Goal: Transaction & Acquisition: Purchase product/service

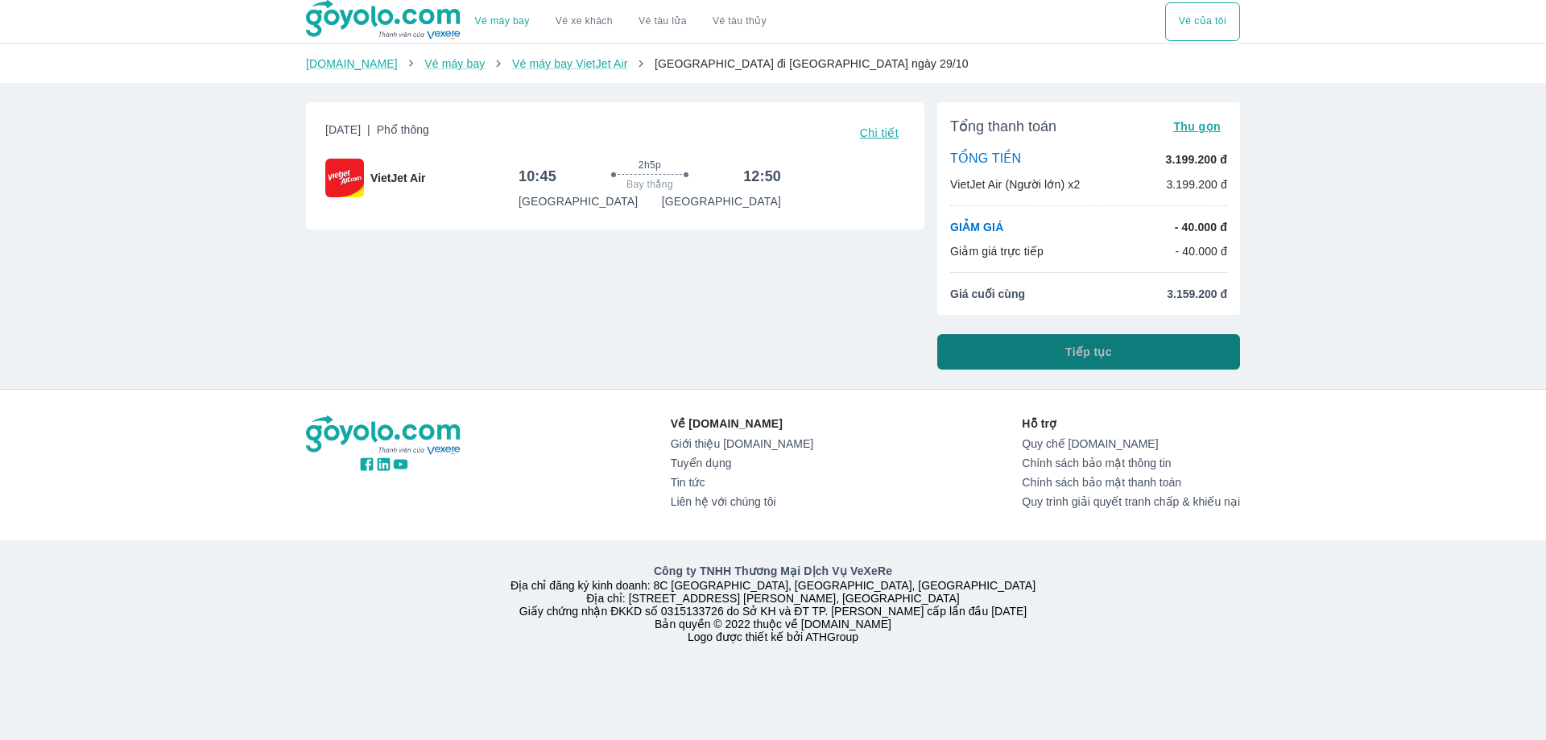
click at [1068, 353] on span "Tiếp tục" at bounding box center [1088, 352] width 47 height 16
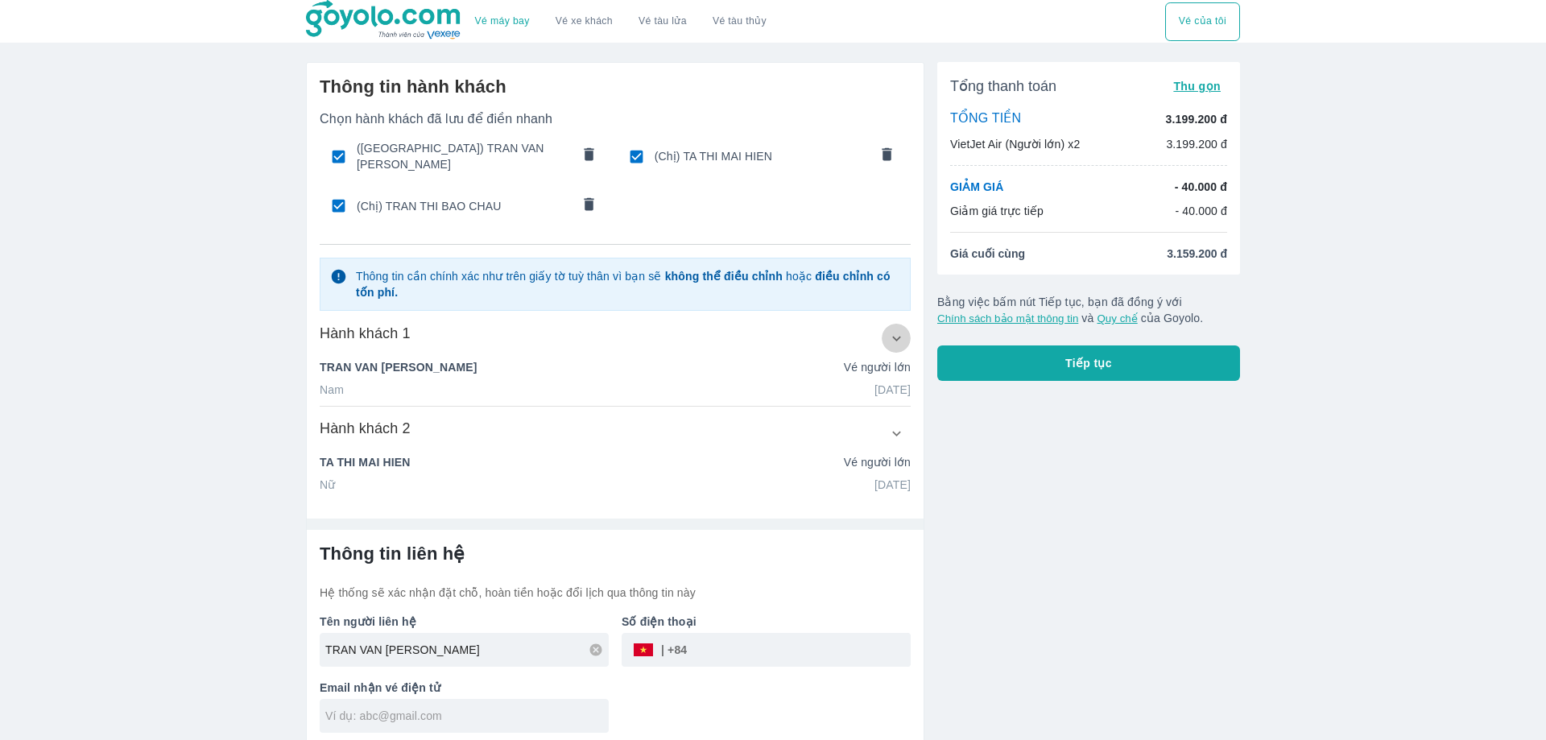
click at [896, 336] on icon "button" at bounding box center [896, 338] width 9 height 5
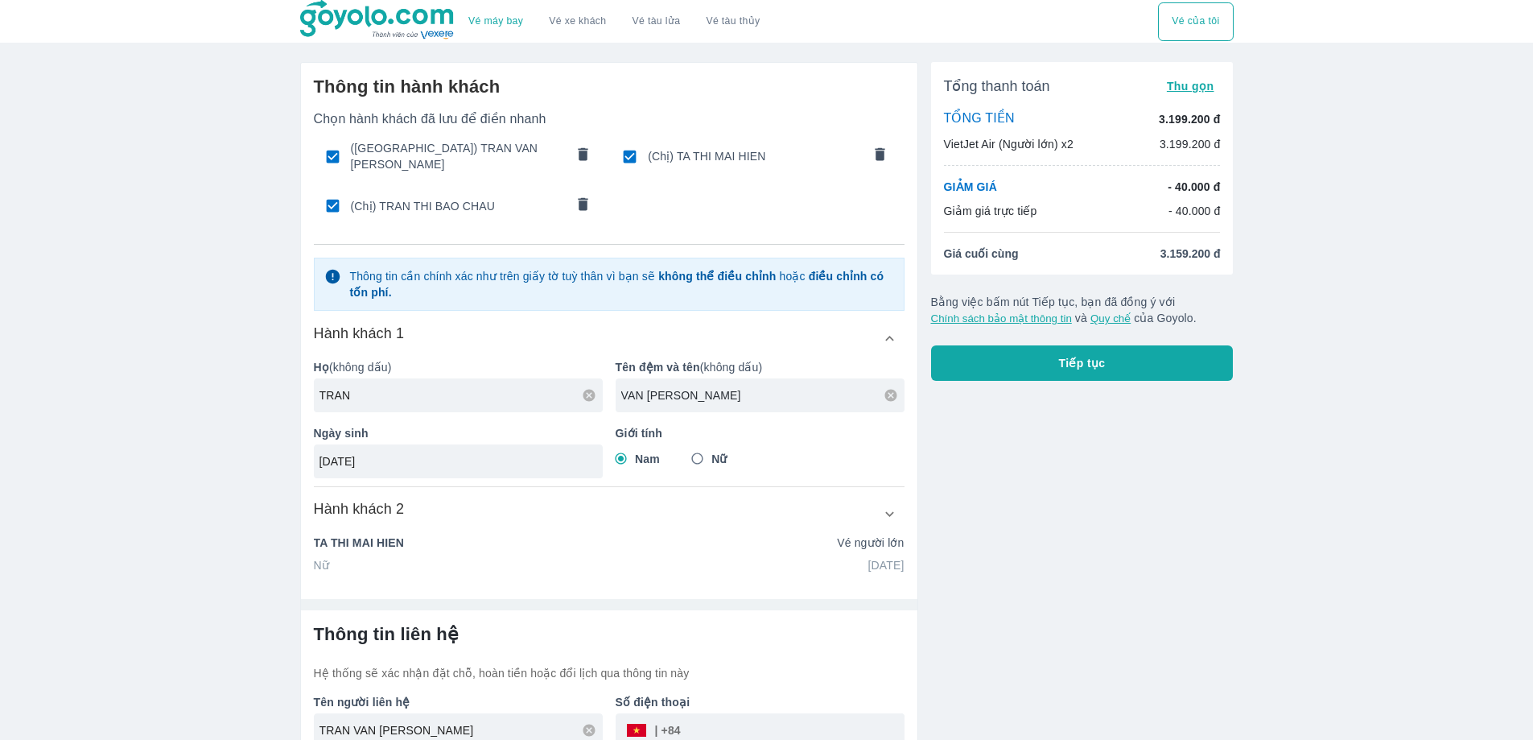
drag, startPoint x: 623, startPoint y: 394, endPoint x: 628, endPoint y: 382, distance: 13.8
click at [585, 394] on div "Họ (không dấu) TRAN Tên đệm và tên (không dấu) VAN TAN Ngày sinh [DATE] Giới tí…" at bounding box center [603, 412] width 604 height 132
type input "THI NGOC ANH"
drag, startPoint x: 378, startPoint y: 452, endPoint x: 1116, endPoint y: 95, distance: 819.4
click at [310, 450] on div "Thông tin hành khách Chọn hành khách đã lưu để điền nhanh (Anh) TRAN VAN TAN (C…" at bounding box center [609, 324] width 617 height 523
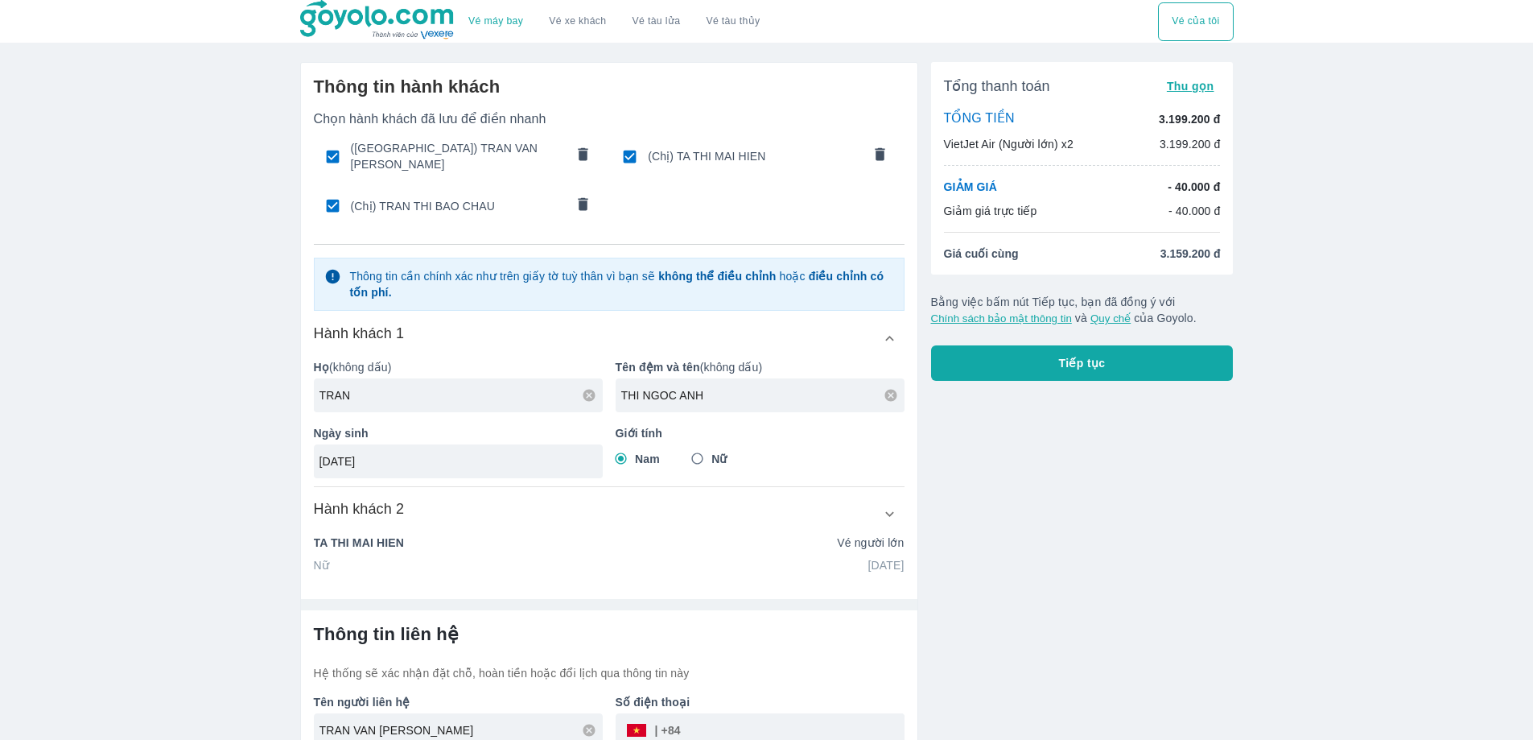
type input "[DATE]"
click at [708, 450] on input "Nữ" at bounding box center [697, 458] width 29 height 29
radio input "true"
click at [894, 510] on icon "button" at bounding box center [889, 514] width 17 height 17
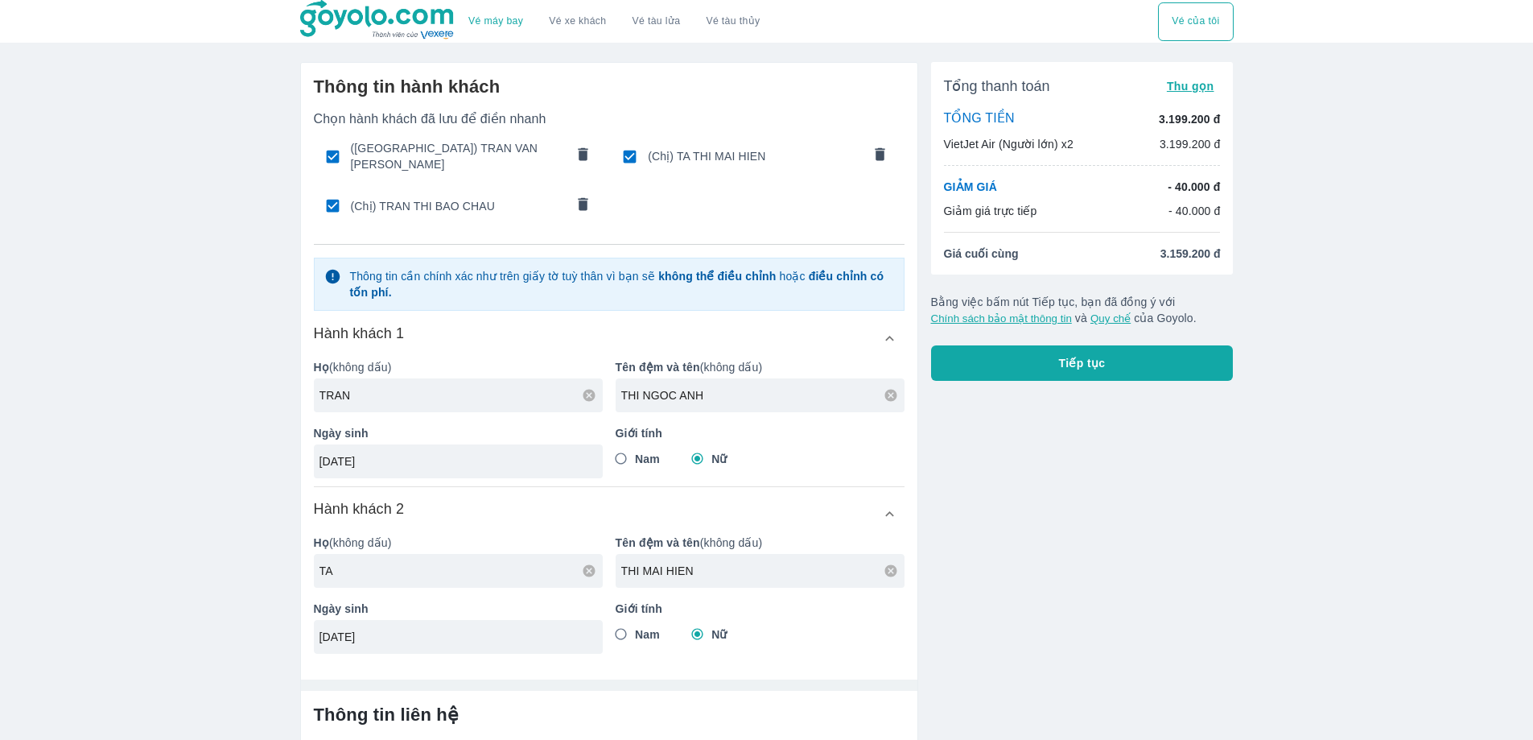
checkbox input "false"
type input "TRAN THI NGOC ANH"
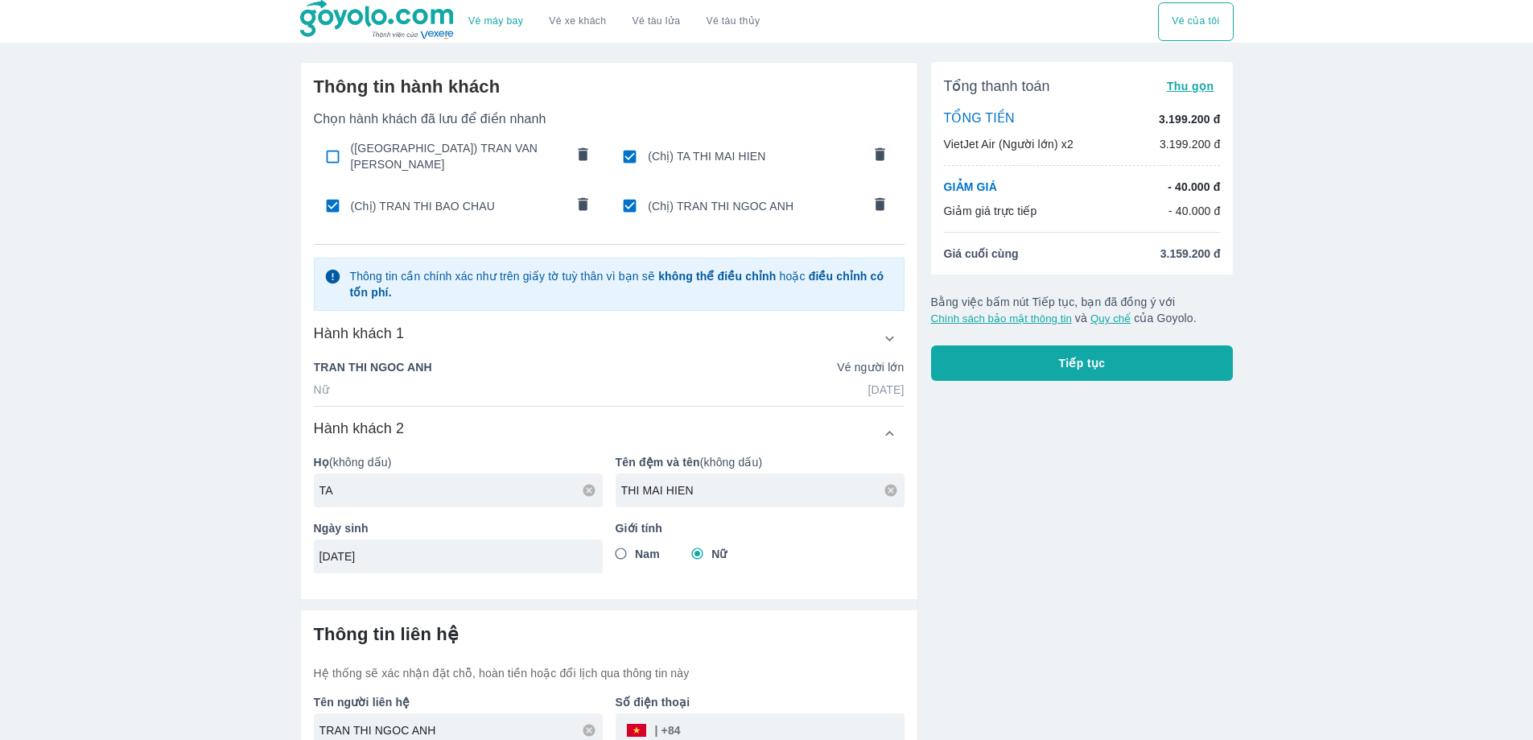
drag, startPoint x: 341, startPoint y: 483, endPoint x: 406, endPoint y: 495, distance: 65.5
click at [305, 475] on div "Thông tin hành khách Chọn hành khách đã lưu để điền nhanh (Anh) TRAN VAN TAN (C…" at bounding box center [609, 324] width 617 height 523
type input "LE"
drag, startPoint x: 661, startPoint y: 482, endPoint x: 563, endPoint y: 482, distance: 98.2
click at [563, 482] on div "Họ (không dấu) LE Tên đệm và tên (không dấu) THI MAI HIEN Ngày sinh [DATE] Giới…" at bounding box center [603, 507] width 604 height 132
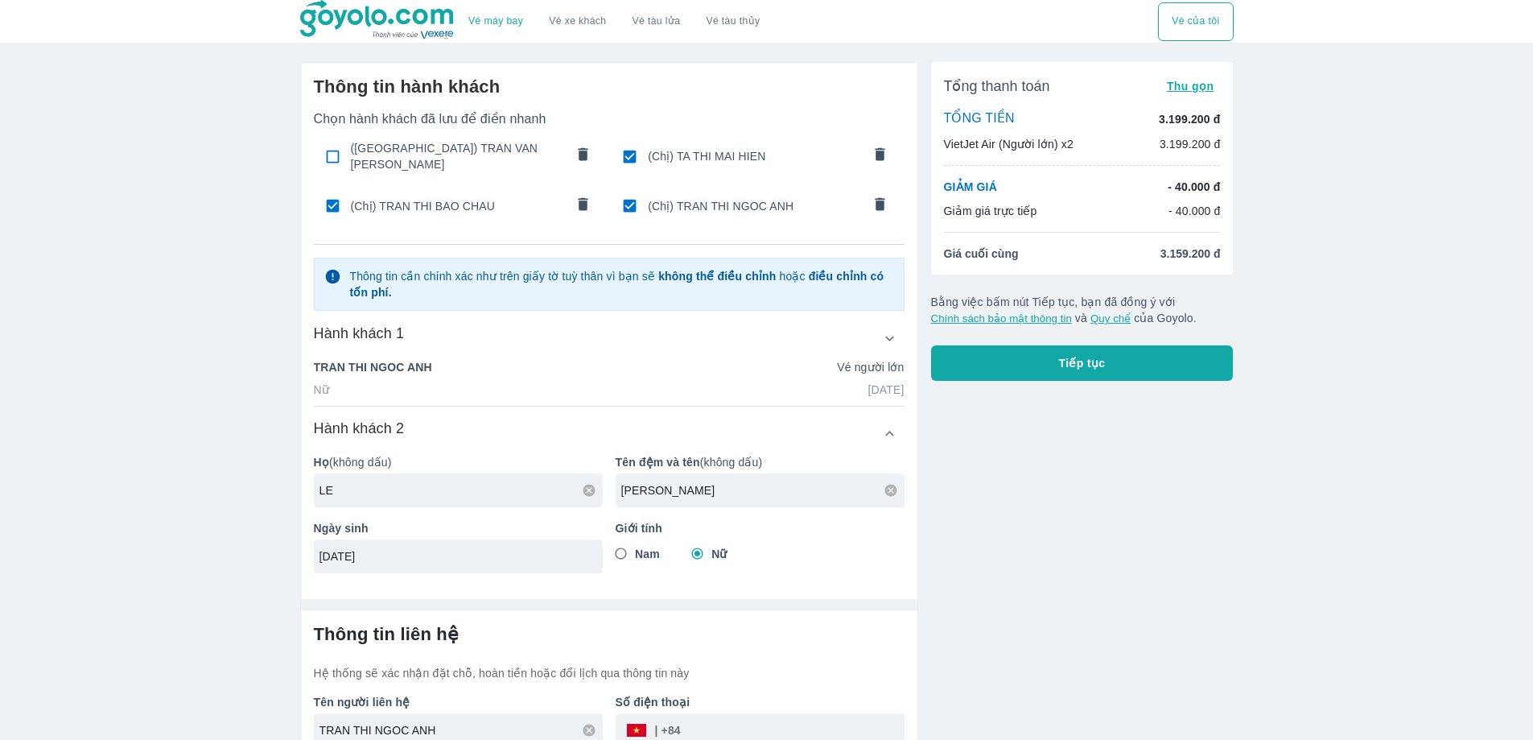
type input "[PERSON_NAME]"
click at [650, 551] on span "Nam" at bounding box center [647, 554] width 25 height 16
click at [636, 551] on input "Nam" at bounding box center [621, 553] width 29 height 29
radio input "true"
drag, startPoint x: 432, startPoint y: 551, endPoint x: 274, endPoint y: 551, distance: 158.6
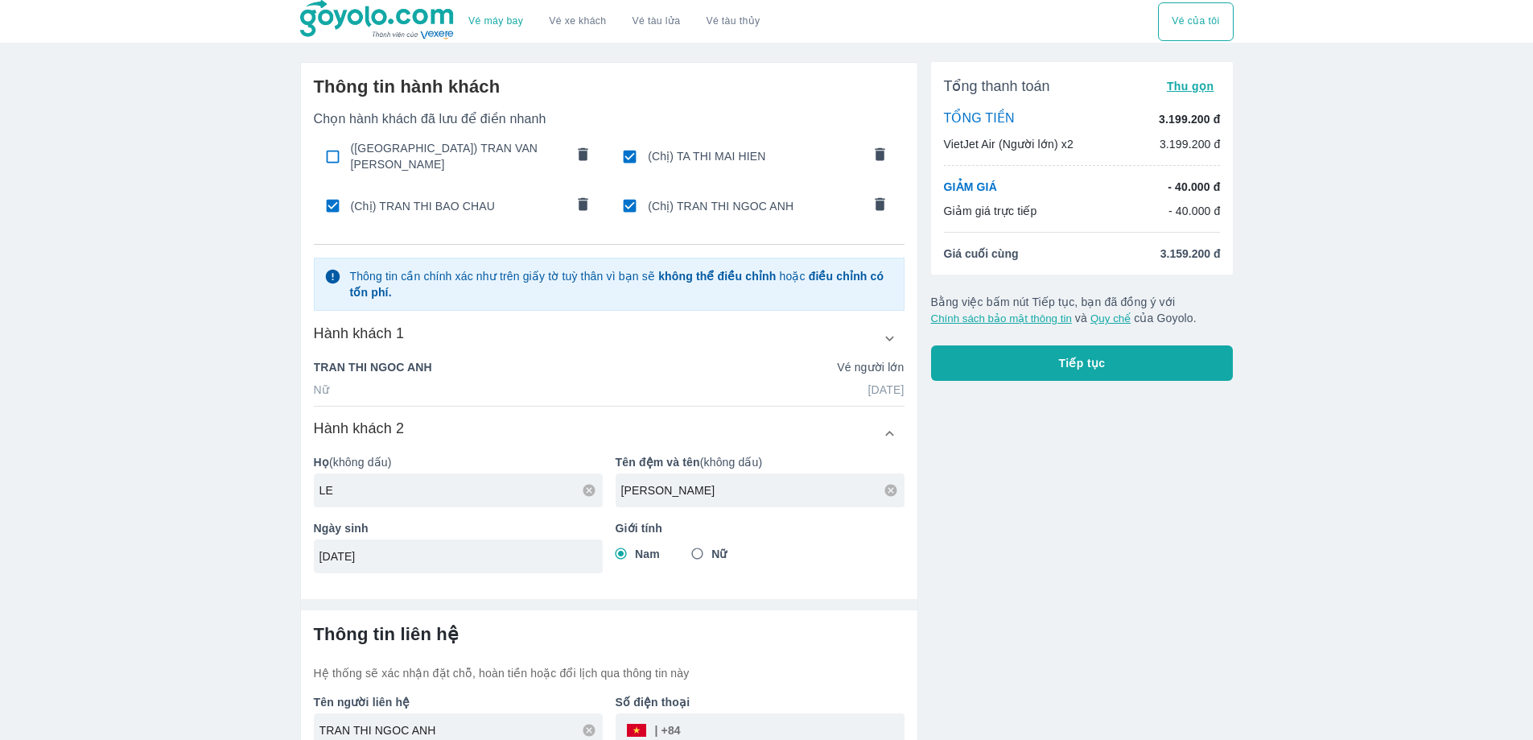
click at [274, 551] on div "Vé máy bay Vé xe khách Vé tàu lửa Vé tàu thủy Vé của tôi Thông tin hành khách C…" at bounding box center [766, 413] width 1533 height 827
type input "[DATE]"
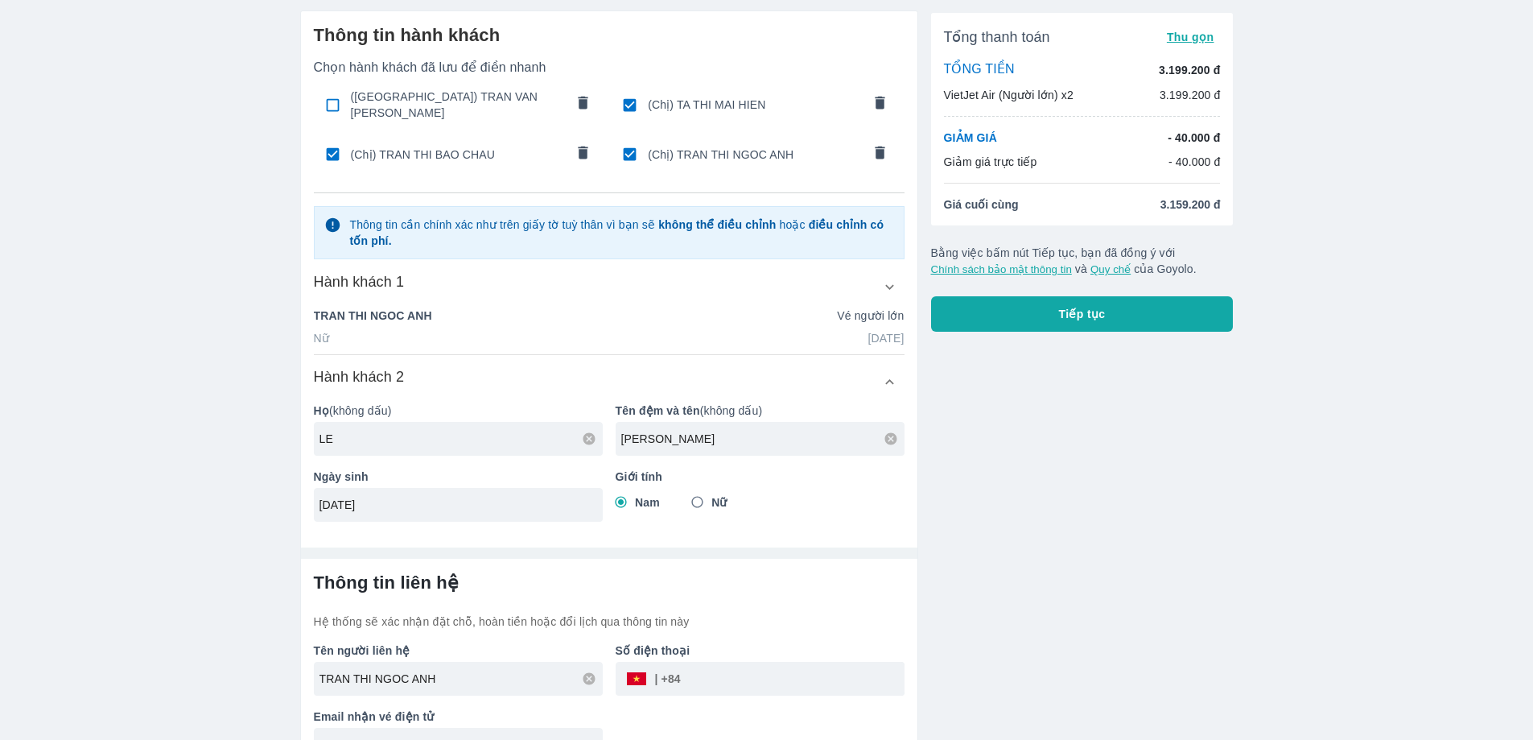
scroll to position [80, 0]
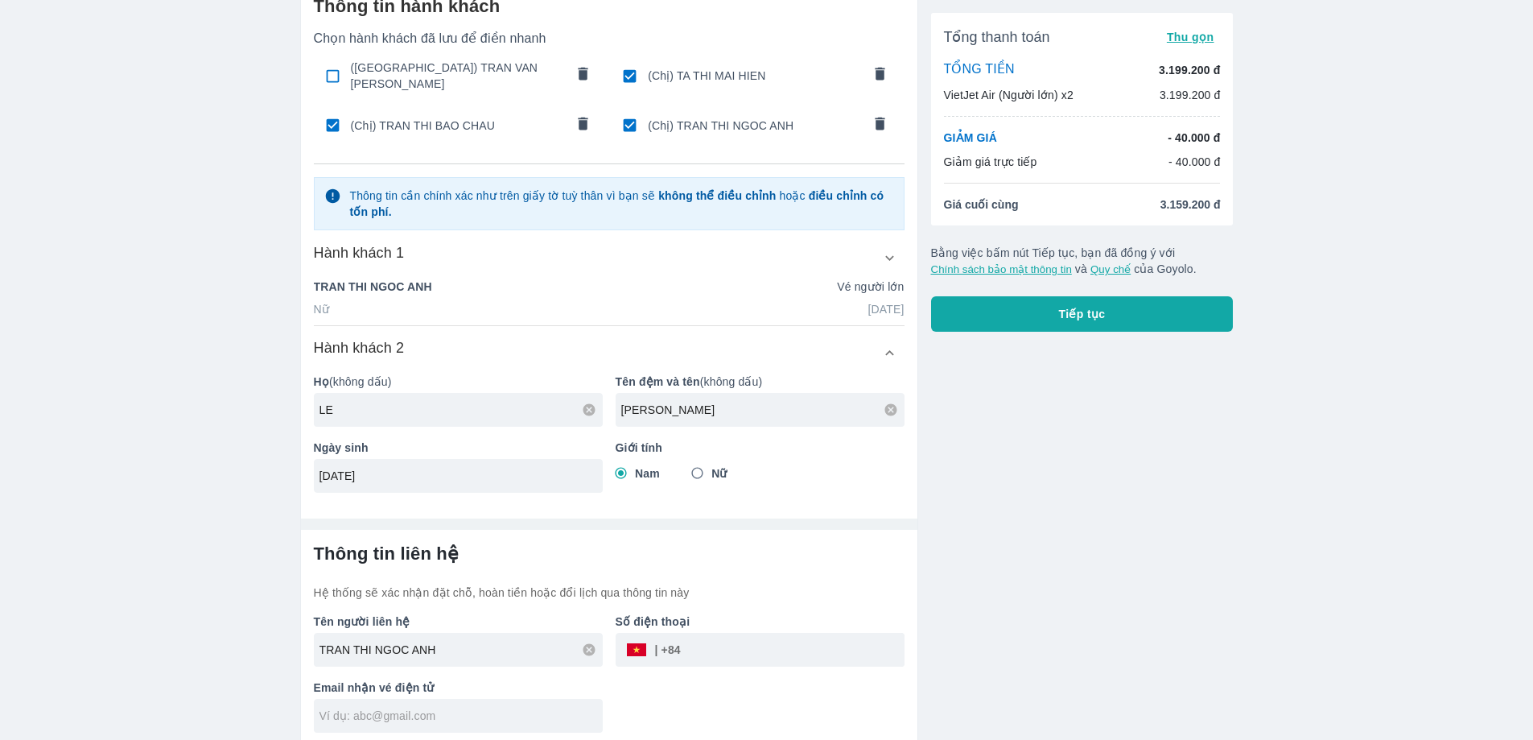
click at [723, 637] on input "tel" at bounding box center [793, 649] width 224 height 39
checkbox input "false"
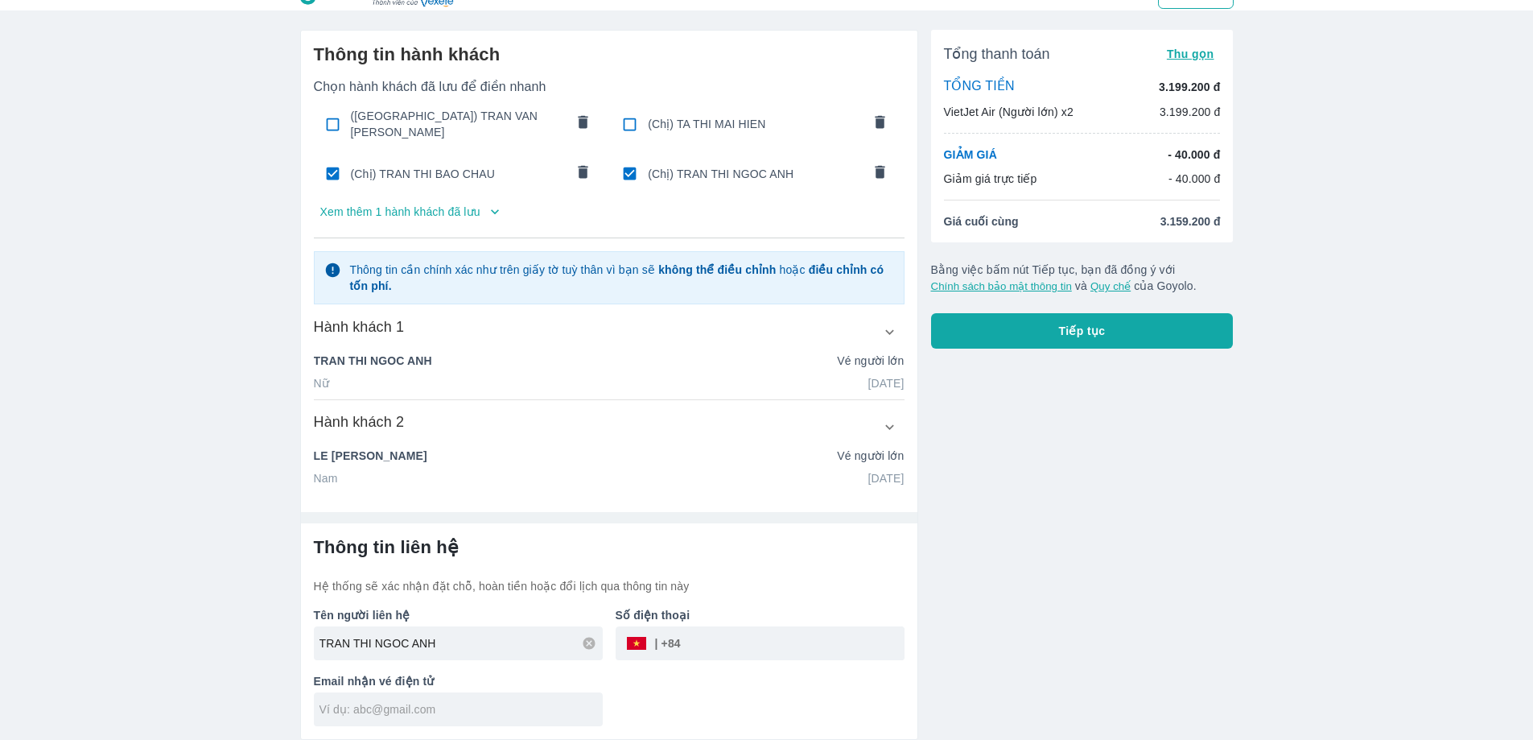
scroll to position [26, 0]
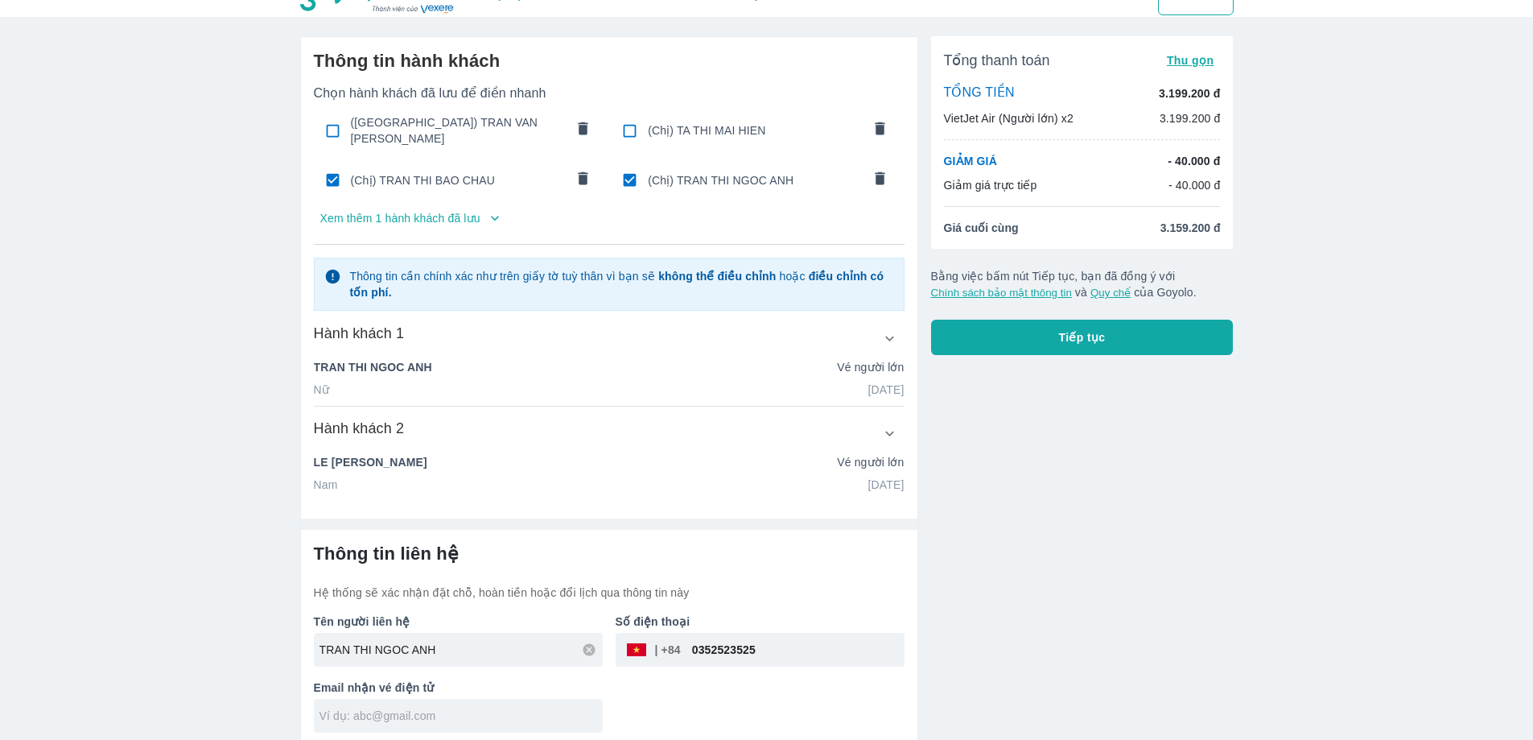
type input "0352523525"
click at [366, 708] on input "text" at bounding box center [461, 716] width 283 height 16
type input "T"
type input "[EMAIL_ADDRESS][DOMAIN_NAME]"
click at [1024, 340] on button "Tiếp tục" at bounding box center [1082, 337] width 303 height 35
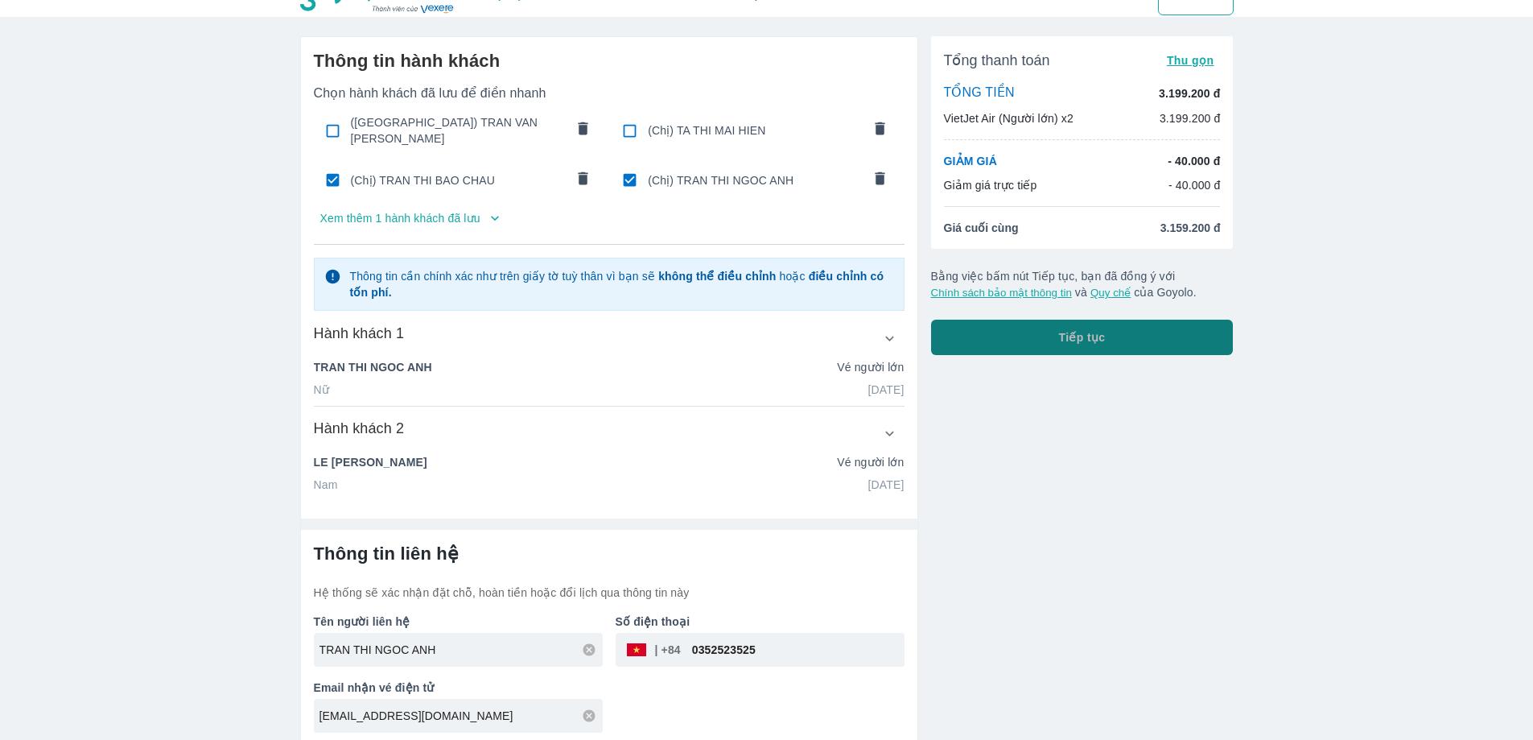
click at [1038, 336] on button "Tiếp tục" at bounding box center [1082, 337] width 303 height 35
click at [714, 601] on div "Số điện thoại ​ 0352523525" at bounding box center [754, 634] width 302 height 66
click at [1187, 254] on div "Tổng thanh toán Thu gọn TỔNG TIỀN 3.199.200 đ VietJet Air (Người lớn) x2 3.199.…" at bounding box center [1082, 195] width 303 height 319
click at [1129, 357] on div "Tổng thanh toán Thu gọn TỔNG TIỀN 3.199.200 đ VietJet Air (Người lớn) x2 3.199.…" at bounding box center [1076, 384] width 316 height 723
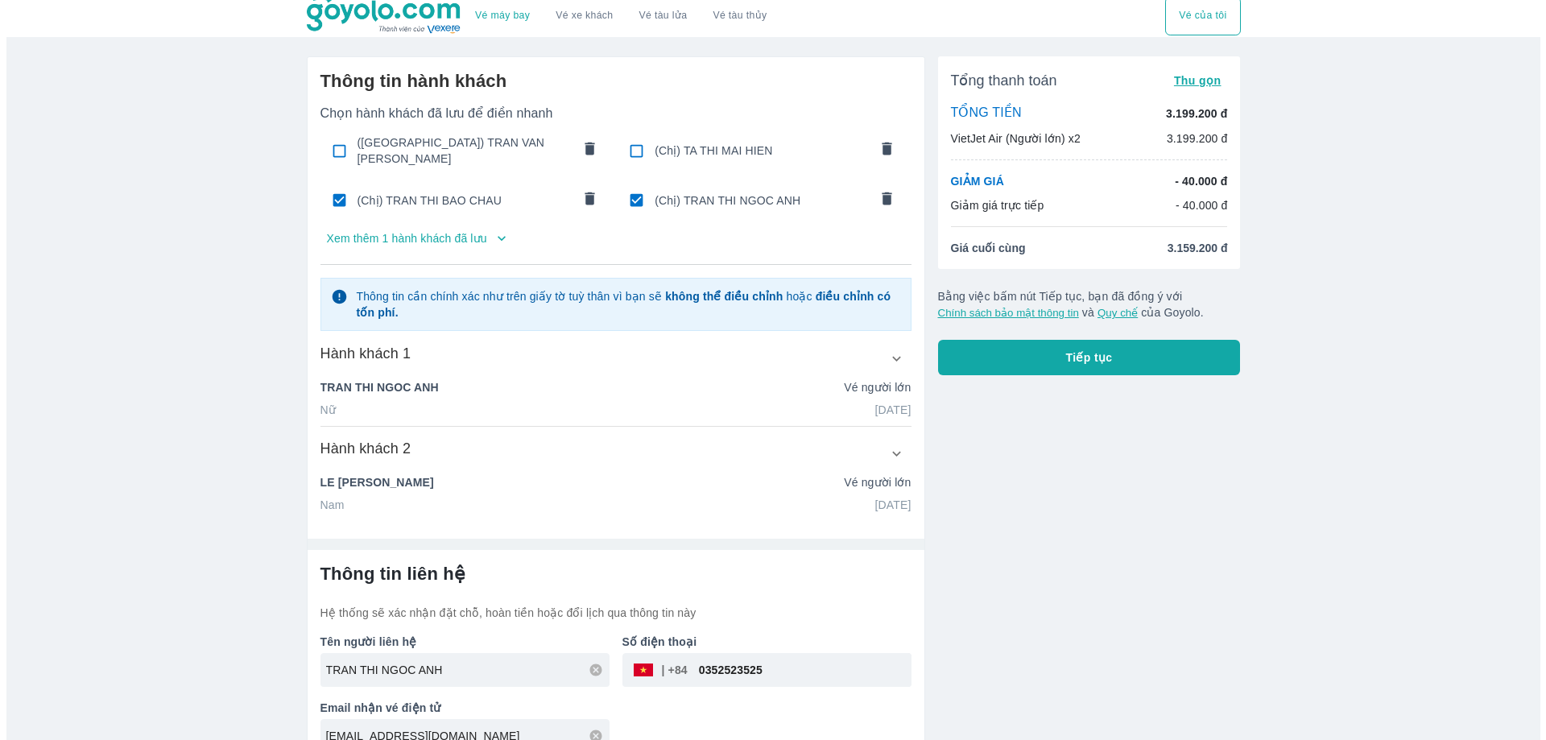
scroll to position [0, 0]
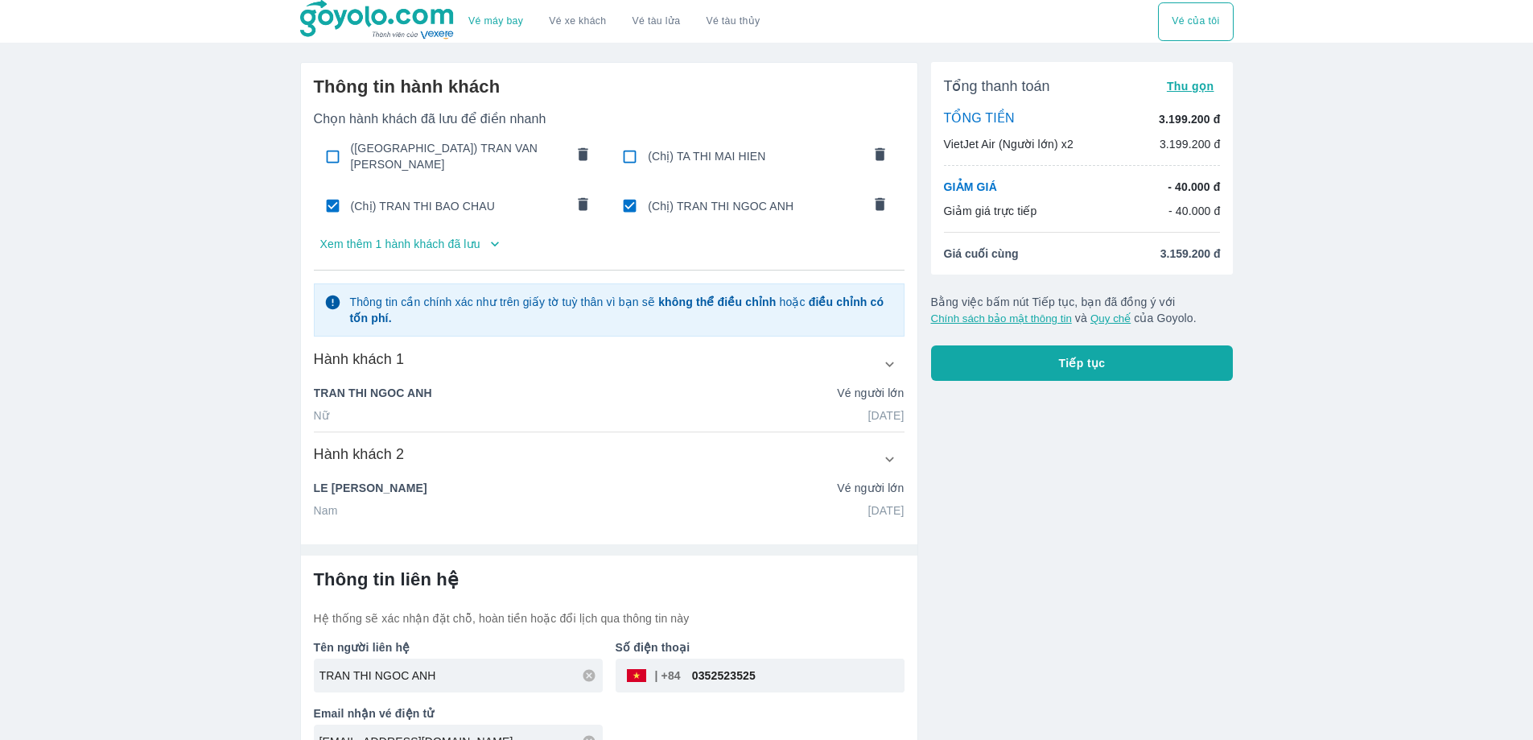
click at [883, 151] on icon "comments" at bounding box center [881, 154] width 10 height 13
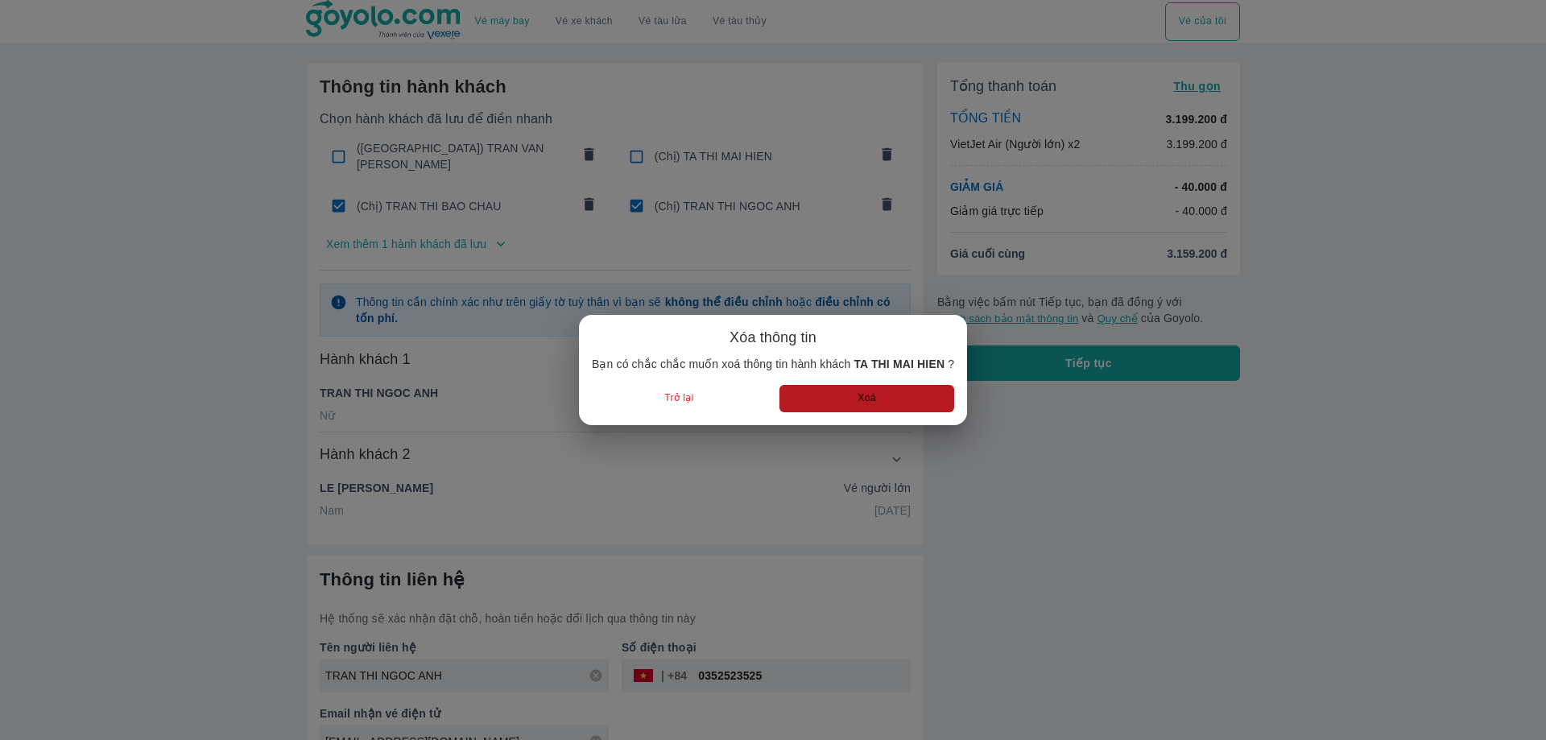
click at [872, 402] on button "Xoá" at bounding box center [866, 398] width 175 height 27
checkbox input "true"
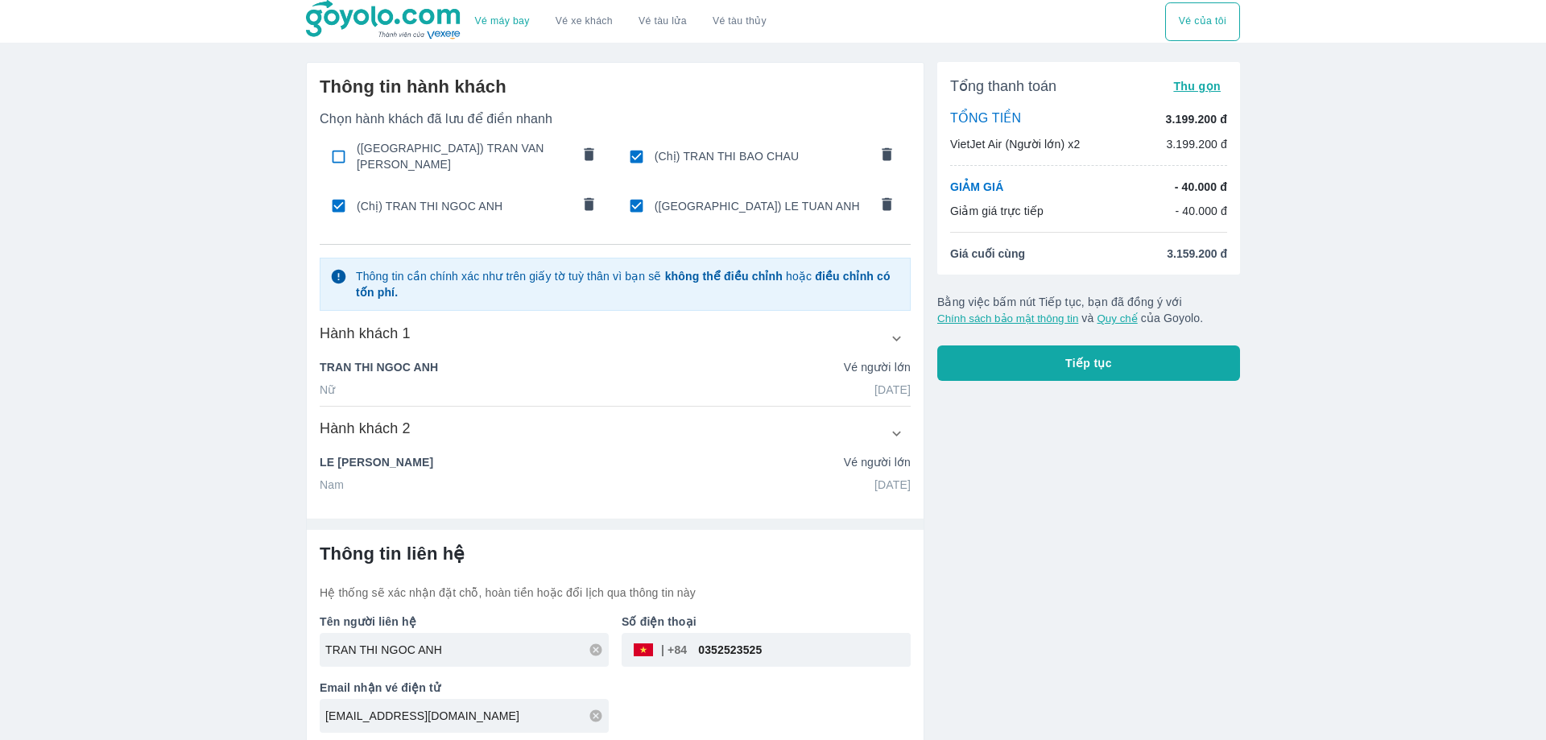
click at [336, 149] on input "checkbox" at bounding box center [338, 156] width 31 height 31
checkbox input "false"
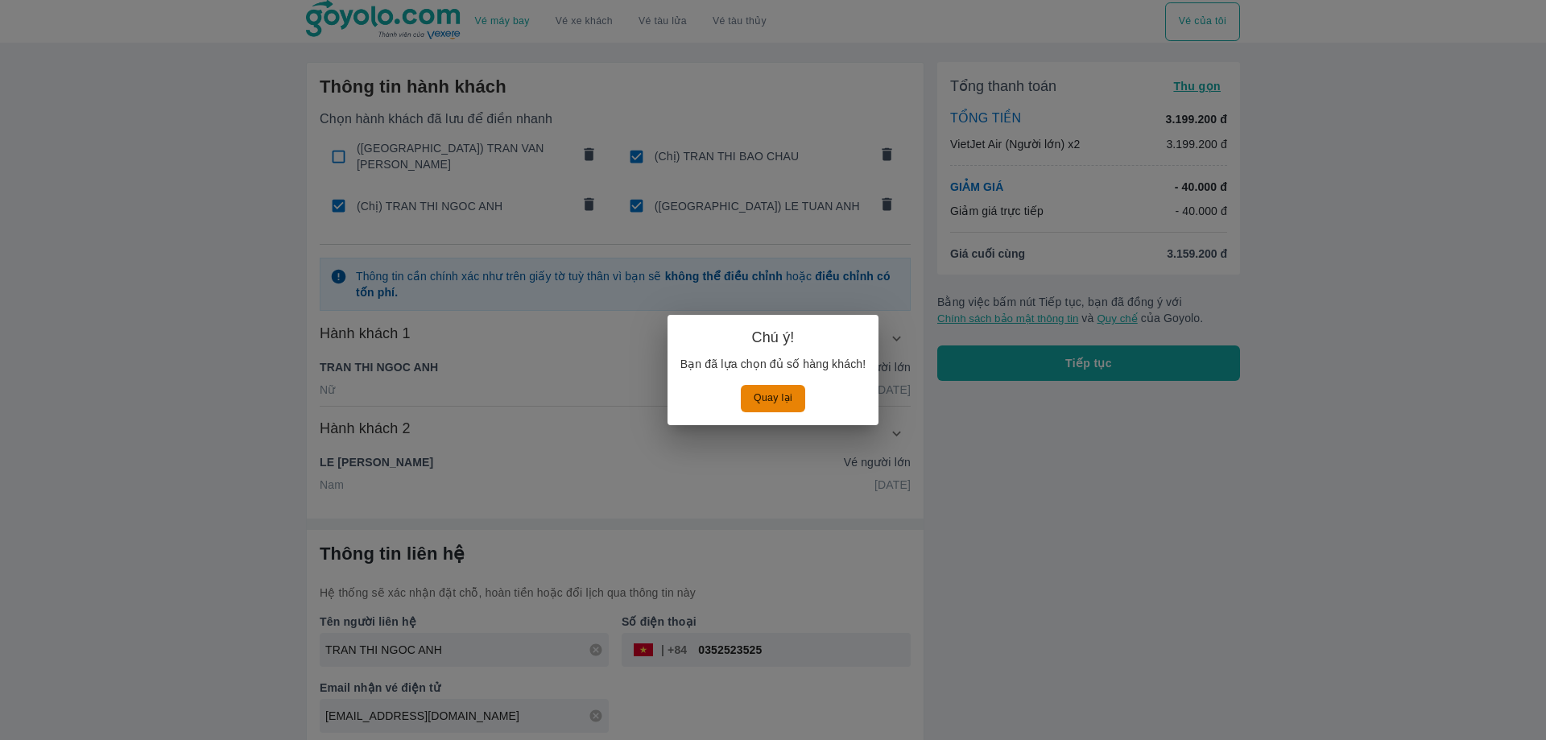
click at [887, 246] on div "Chú ý! Bạn đã lựa chọn đủ số hàng khách! Quay lại" at bounding box center [773, 370] width 1546 height 740
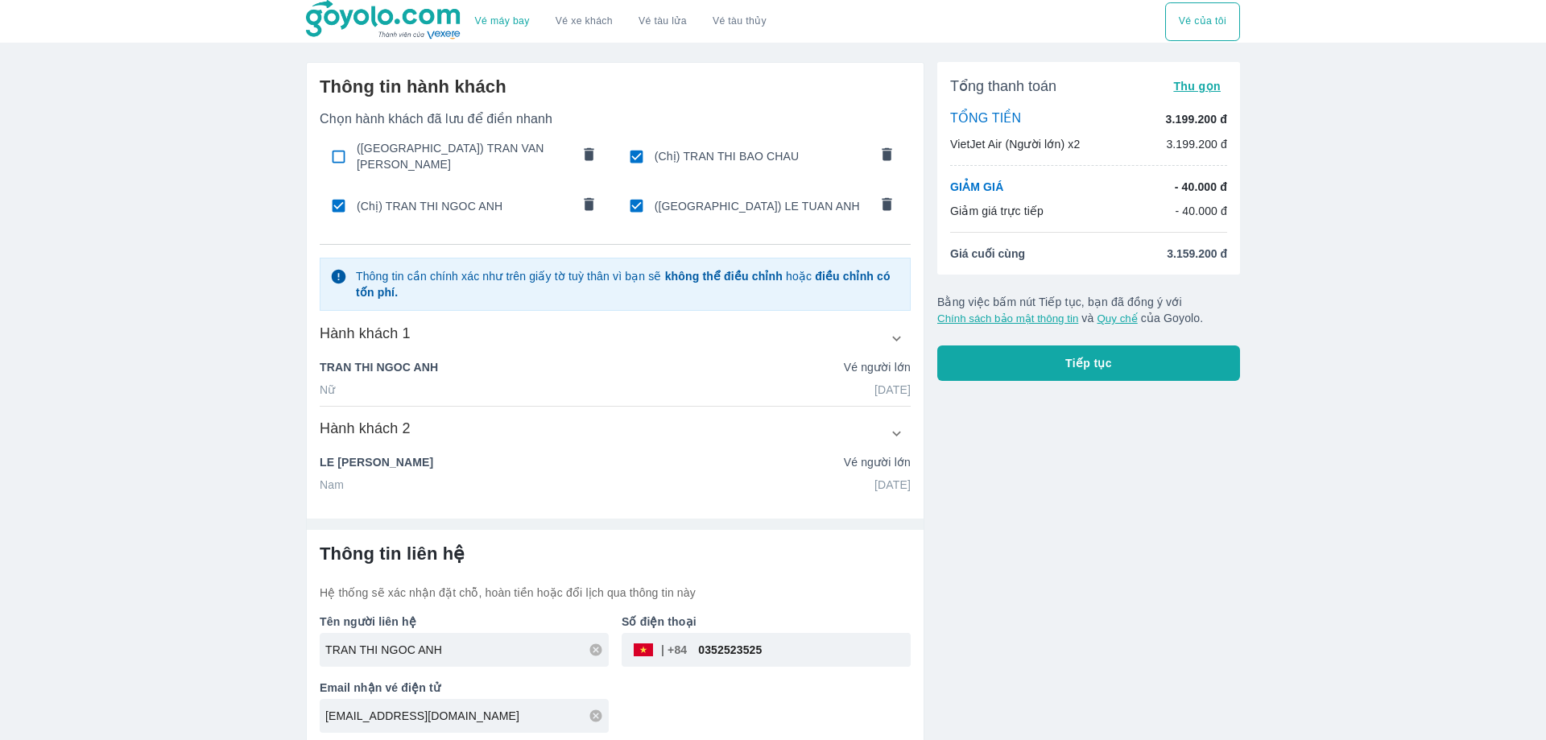
click at [887, 148] on icon "comments" at bounding box center [886, 154] width 10 height 13
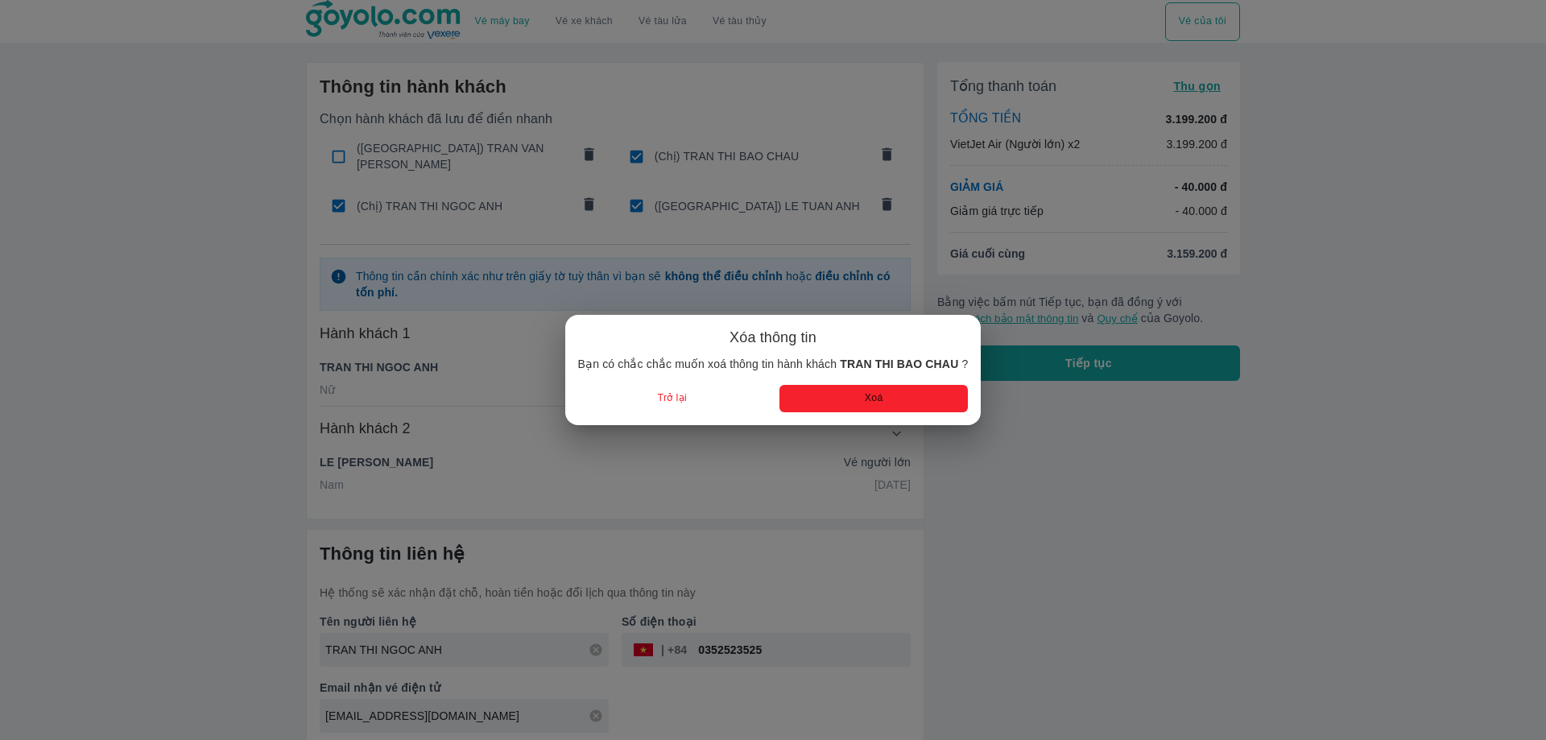
click at [846, 394] on button "Xoá" at bounding box center [873, 398] width 188 height 27
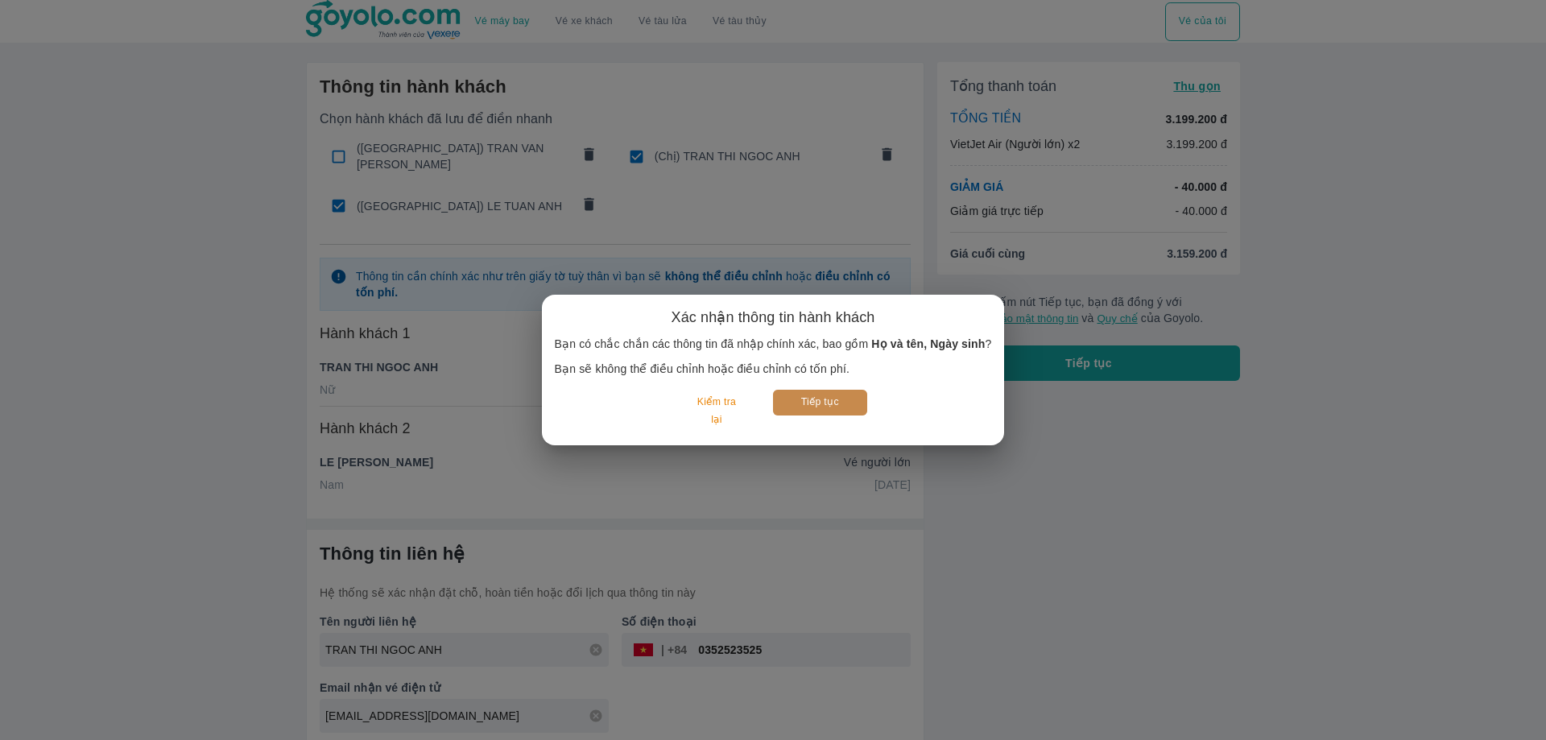
click at [850, 399] on button "Tiếp tục" at bounding box center [820, 402] width 94 height 25
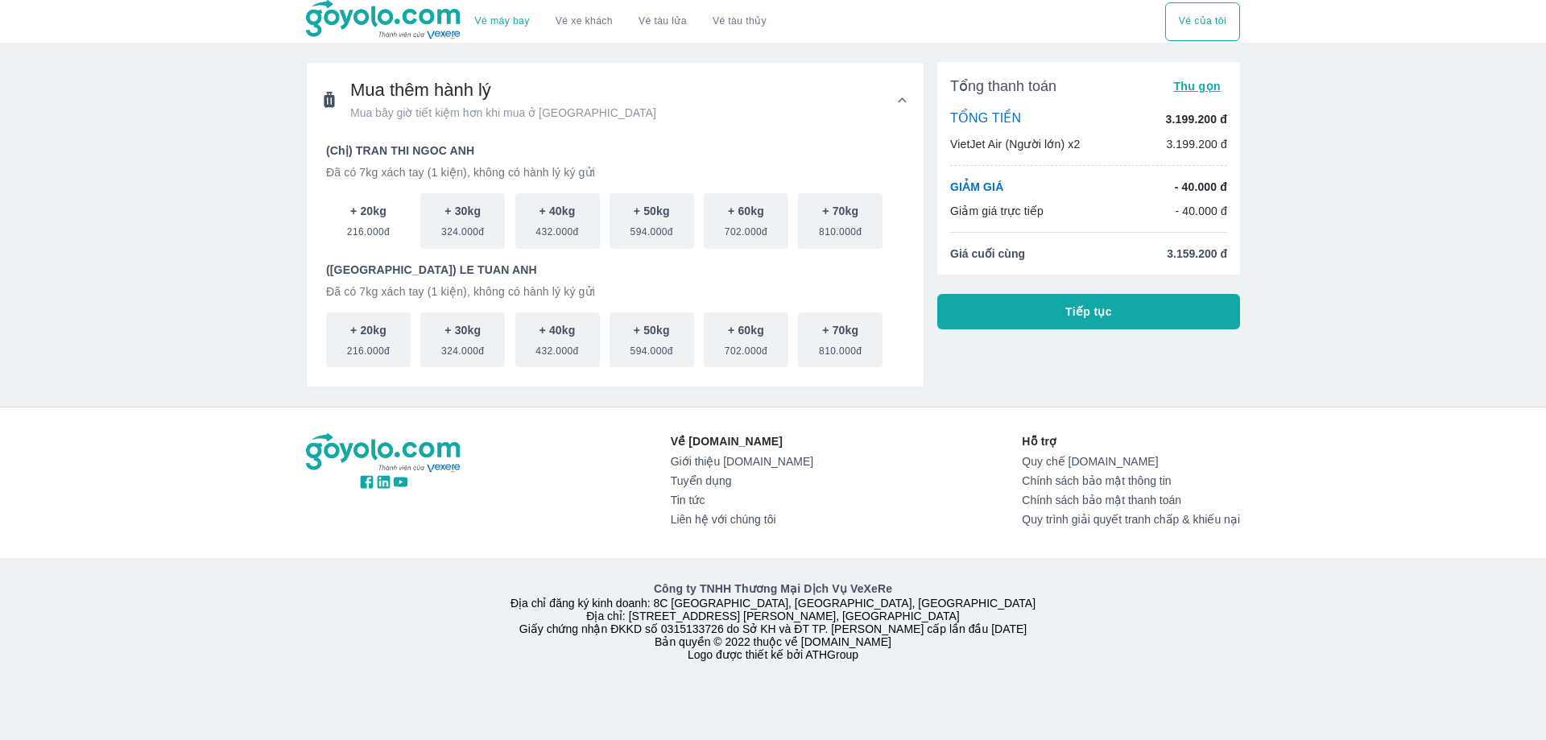
click at [386, 214] on p "+ 20kg" at bounding box center [368, 211] width 36 height 16
